Goal: Find contact information: Find contact information

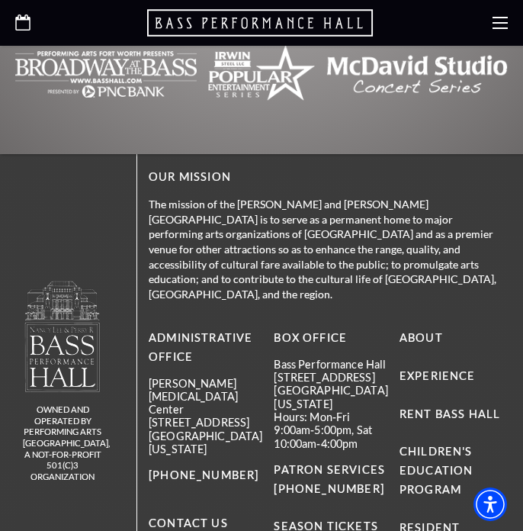
scroll to position [7162, 0]
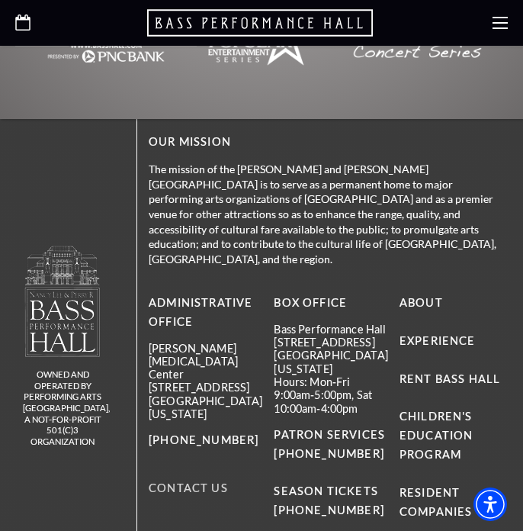
click at [198, 481] on link "Contact Us" at bounding box center [188, 487] width 79 height 13
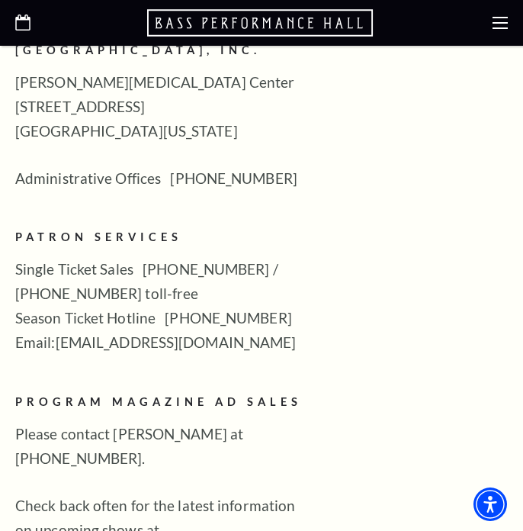
scroll to position [673, 0]
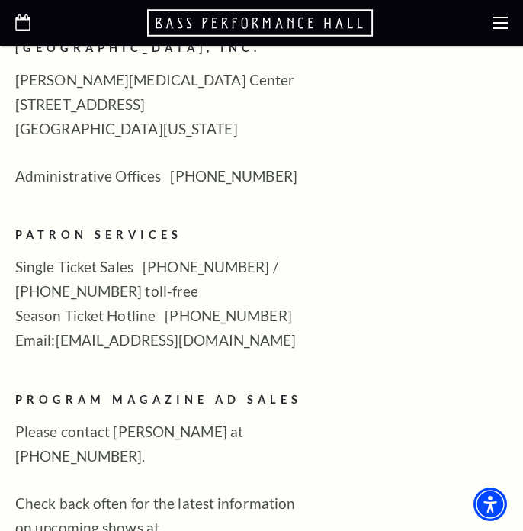
click at [148, 326] on p "Single Ticket Sales [PHONE_NUMBER] / [PHONE_NUMBER] toll-free Season Ticket Hot…" at bounding box center [160, 304] width 291 height 98
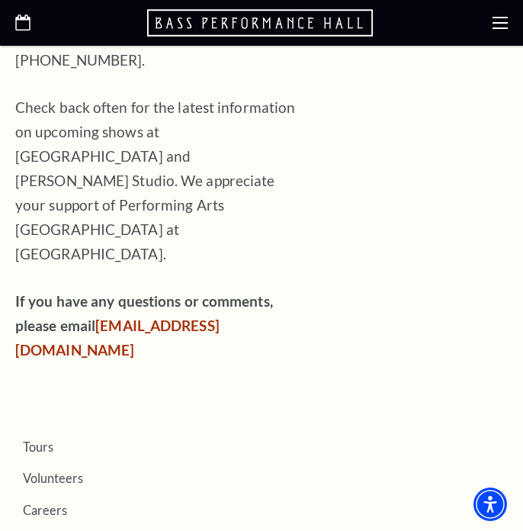
scroll to position [1092, 0]
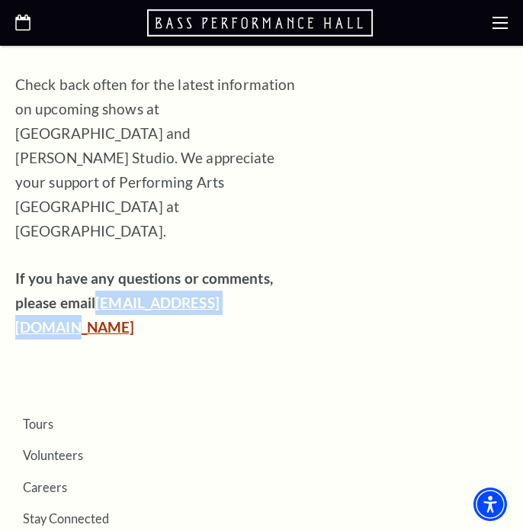
drag, startPoint x: 276, startPoint y: 258, endPoint x: 101, endPoint y: 249, distance: 175.6
click at [101, 266] on p "If you have any questions or comments, please email [EMAIL_ADDRESS][DOMAIN_NAME]" at bounding box center [160, 302] width 291 height 73
copy link "[EMAIL_ADDRESS][DOMAIN_NAME]"
